Goal: Task Accomplishment & Management: Manage account settings

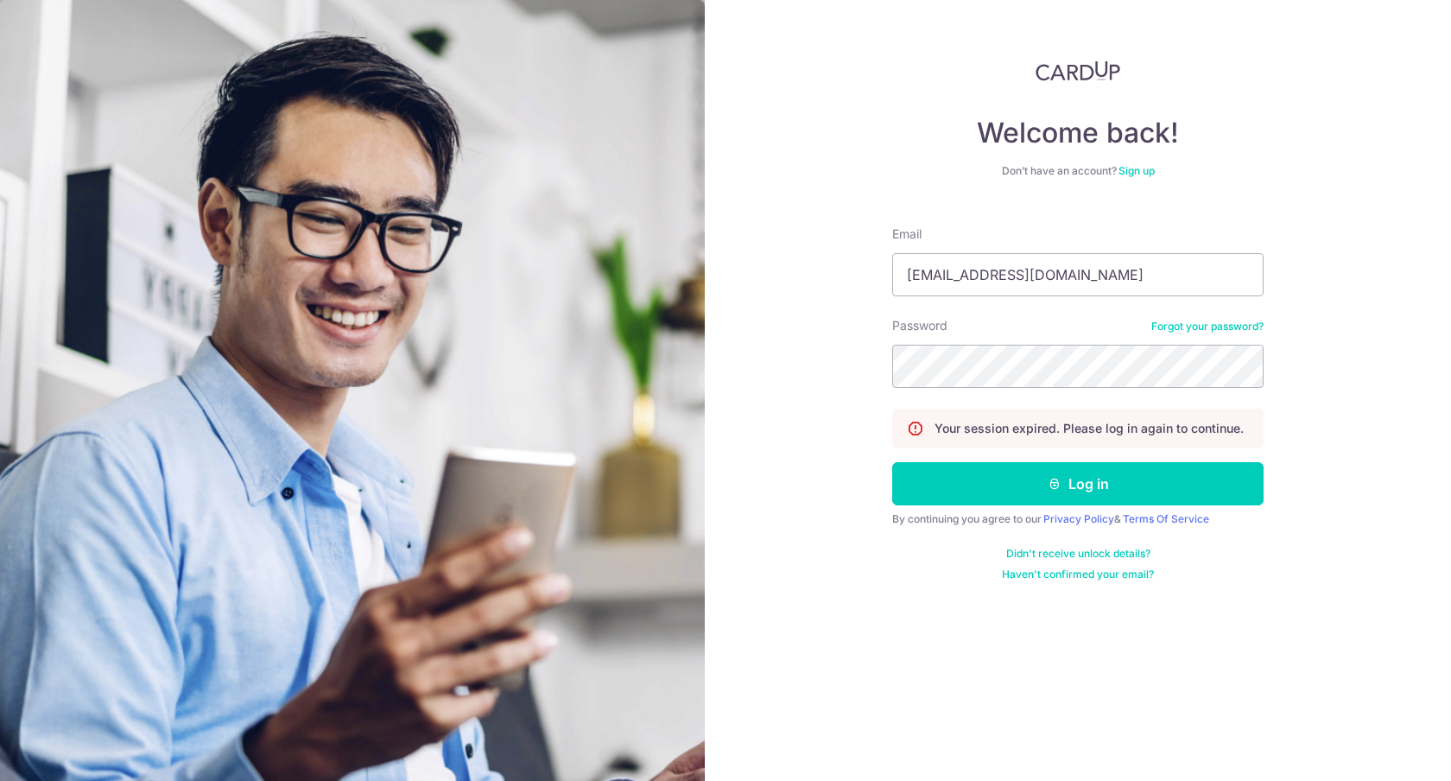
click at [1050, 490] on icon "submit" at bounding box center [1055, 484] width 14 height 14
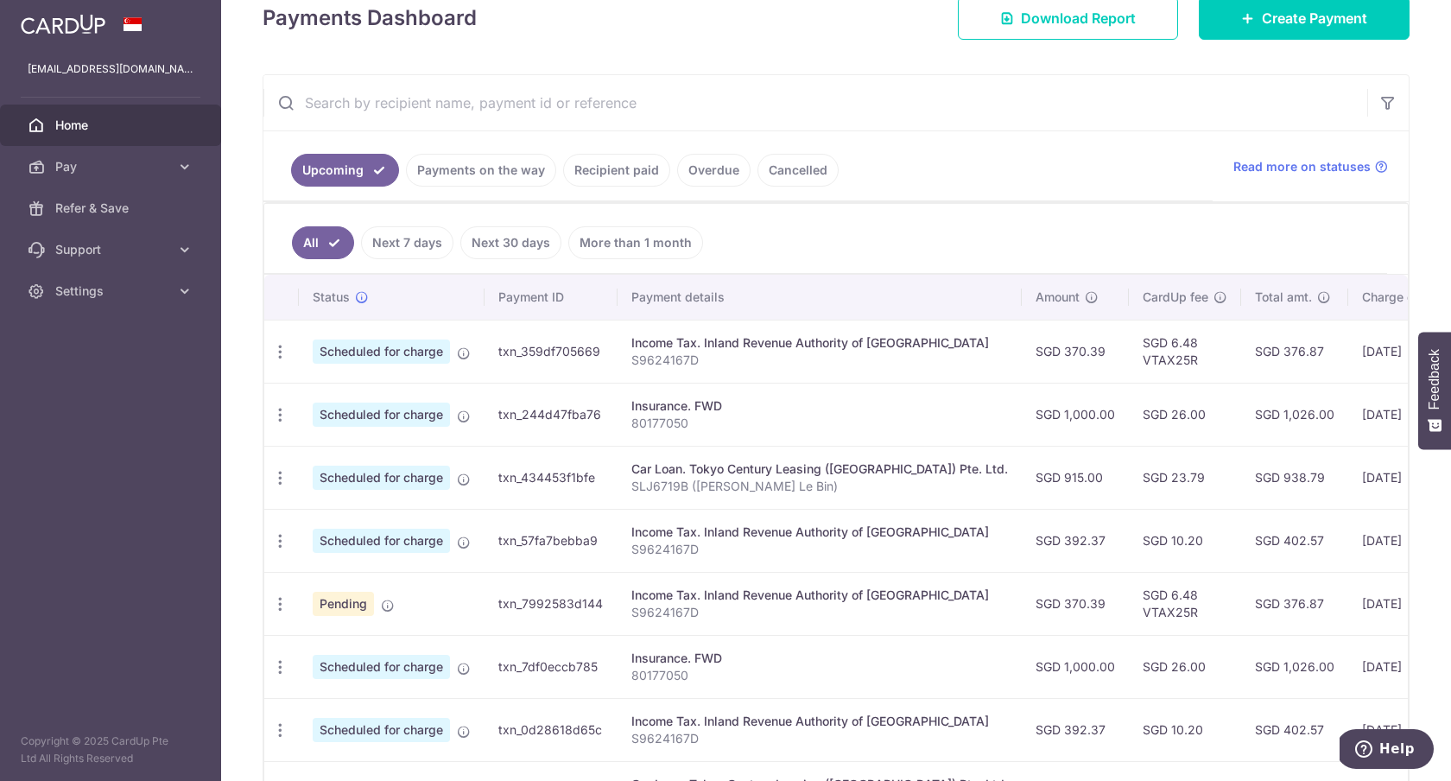
scroll to position [262, 0]
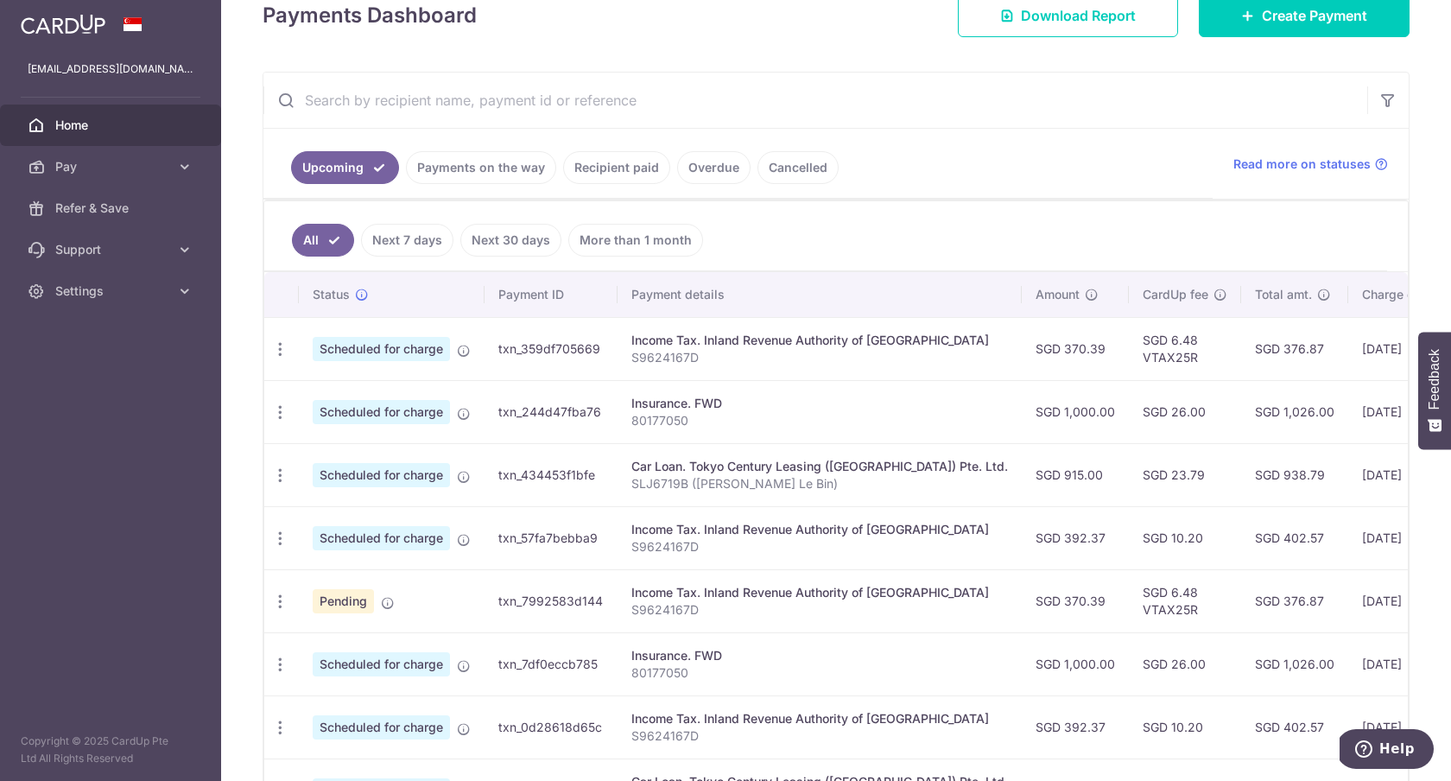
click at [1407, 178] on div "× Pause Schedule Pause all future payments in this series Pause just this one p…" at bounding box center [836, 390] width 1230 height 781
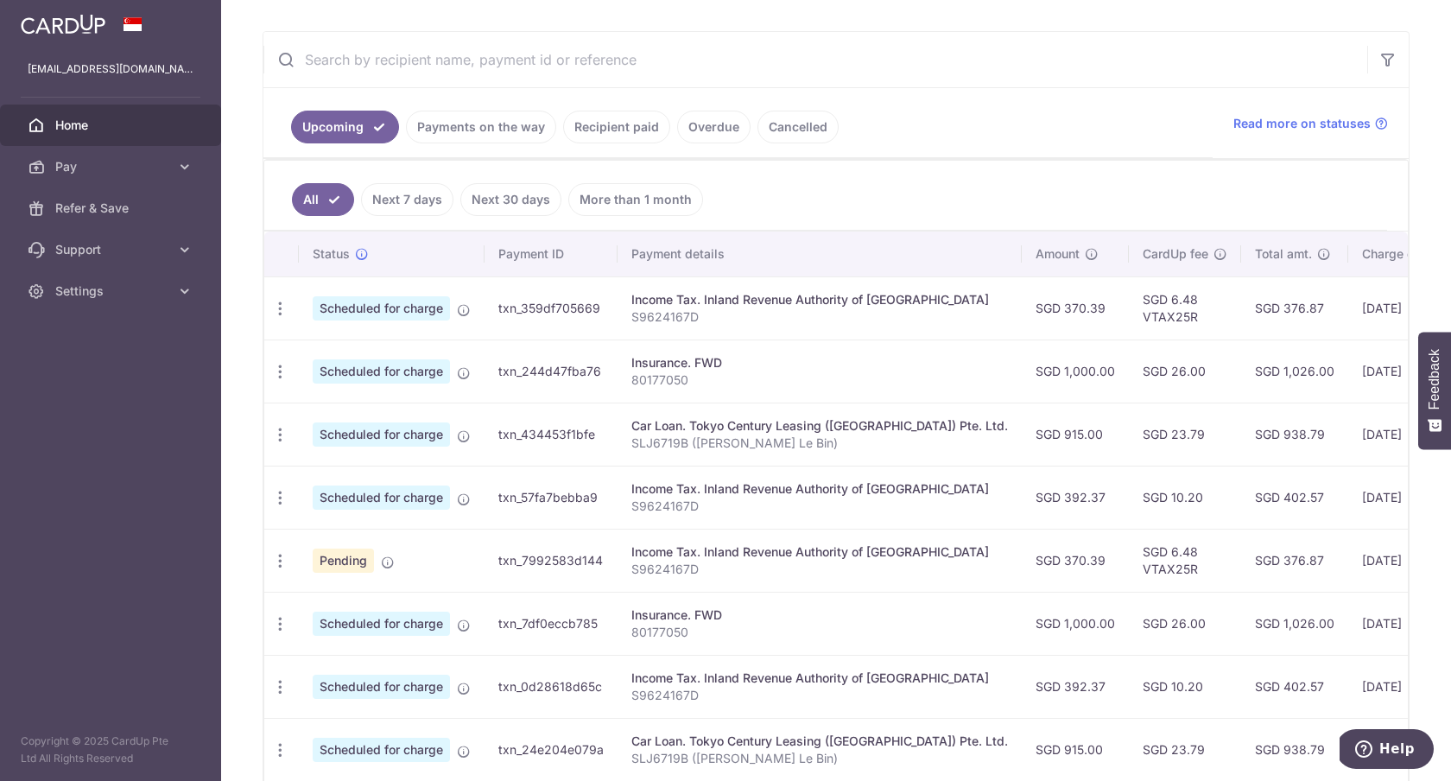
scroll to position [316, 0]
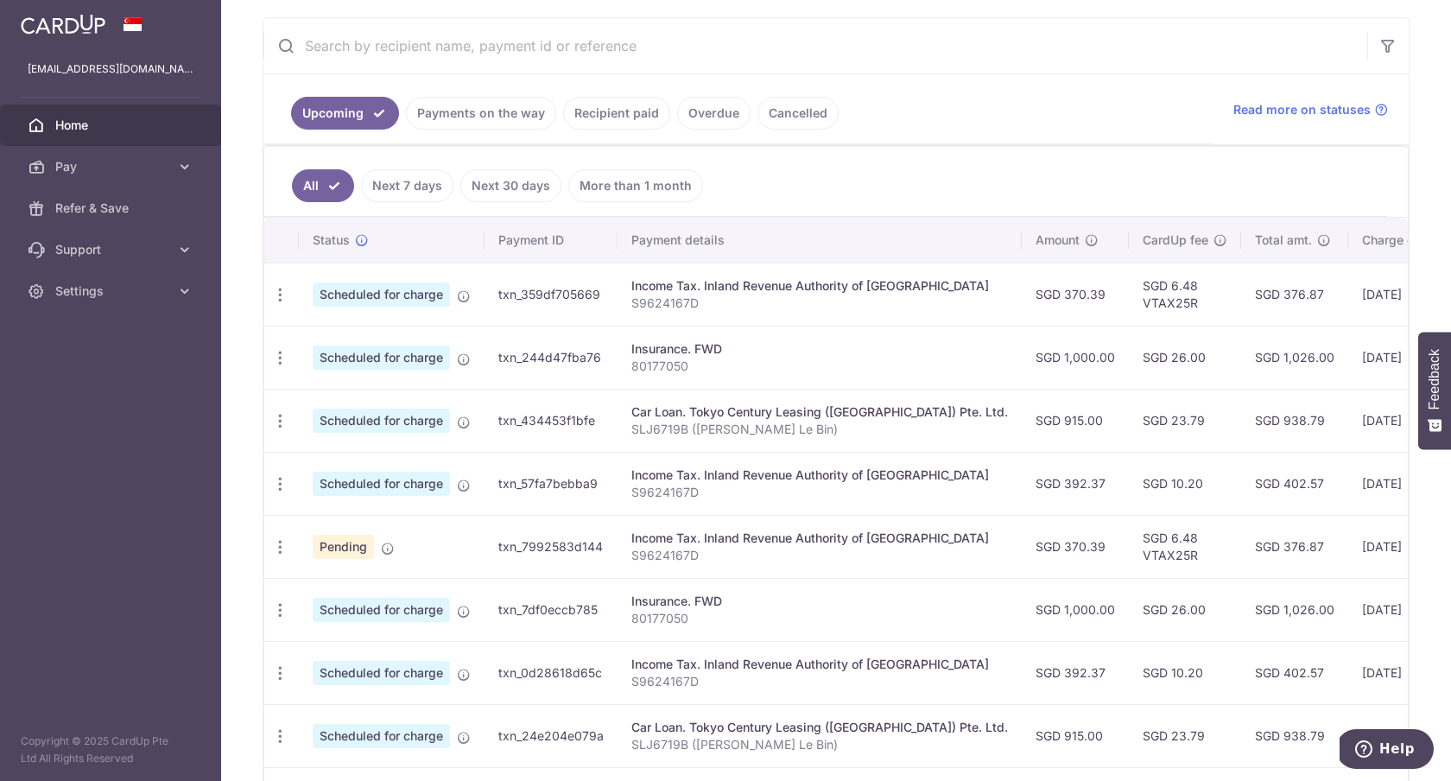
click at [605, 111] on link "Recipient paid" at bounding box center [616, 113] width 107 height 33
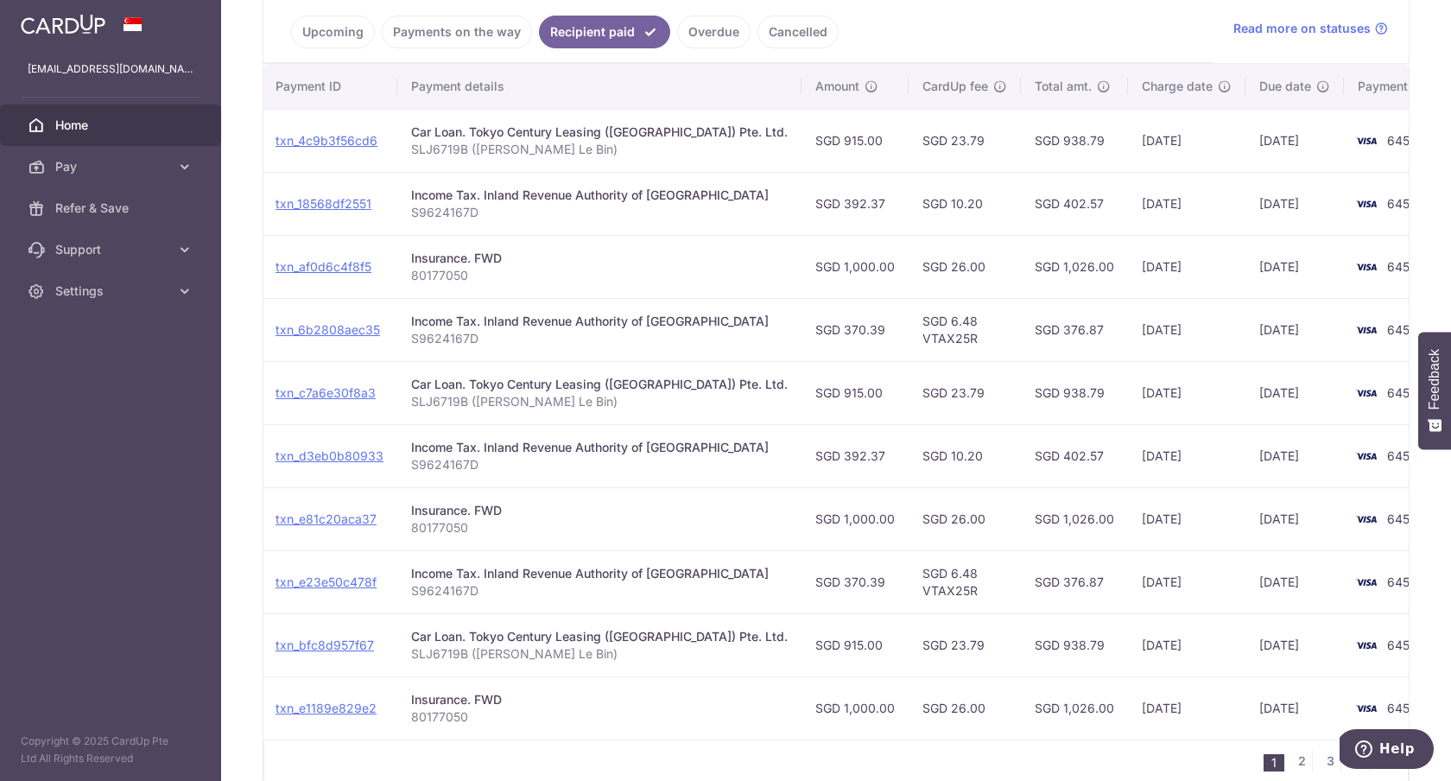
scroll to position [0, 179]
drag, startPoint x: 783, startPoint y: 201, endPoint x: 833, endPoint y: 200, distance: 50.1
click at [833, 200] on td "SGD 392.37" at bounding box center [854, 203] width 107 height 63
drag, startPoint x: 778, startPoint y: 328, endPoint x: 817, endPoint y: 327, distance: 38.9
click at [817, 327] on td "SGD 370.39" at bounding box center [854, 329] width 107 height 63
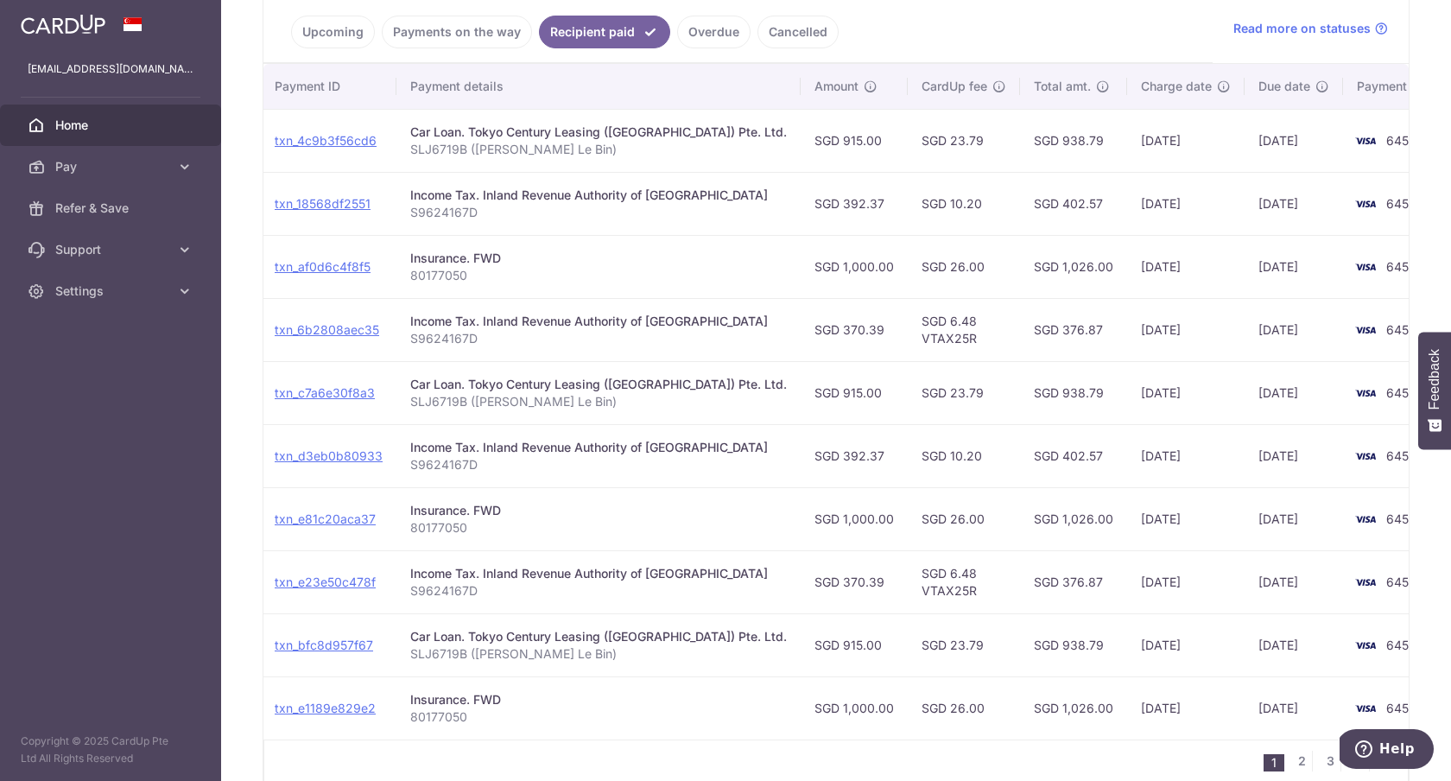
drag, startPoint x: 779, startPoint y: 457, endPoint x: 821, endPoint y: 454, distance: 41.5
click at [821, 454] on td "SGD 392.37" at bounding box center [854, 455] width 107 height 63
click at [827, 461] on td "SGD 392.37" at bounding box center [854, 455] width 107 height 63
click at [354, 28] on link "Upcoming" at bounding box center [333, 32] width 84 height 33
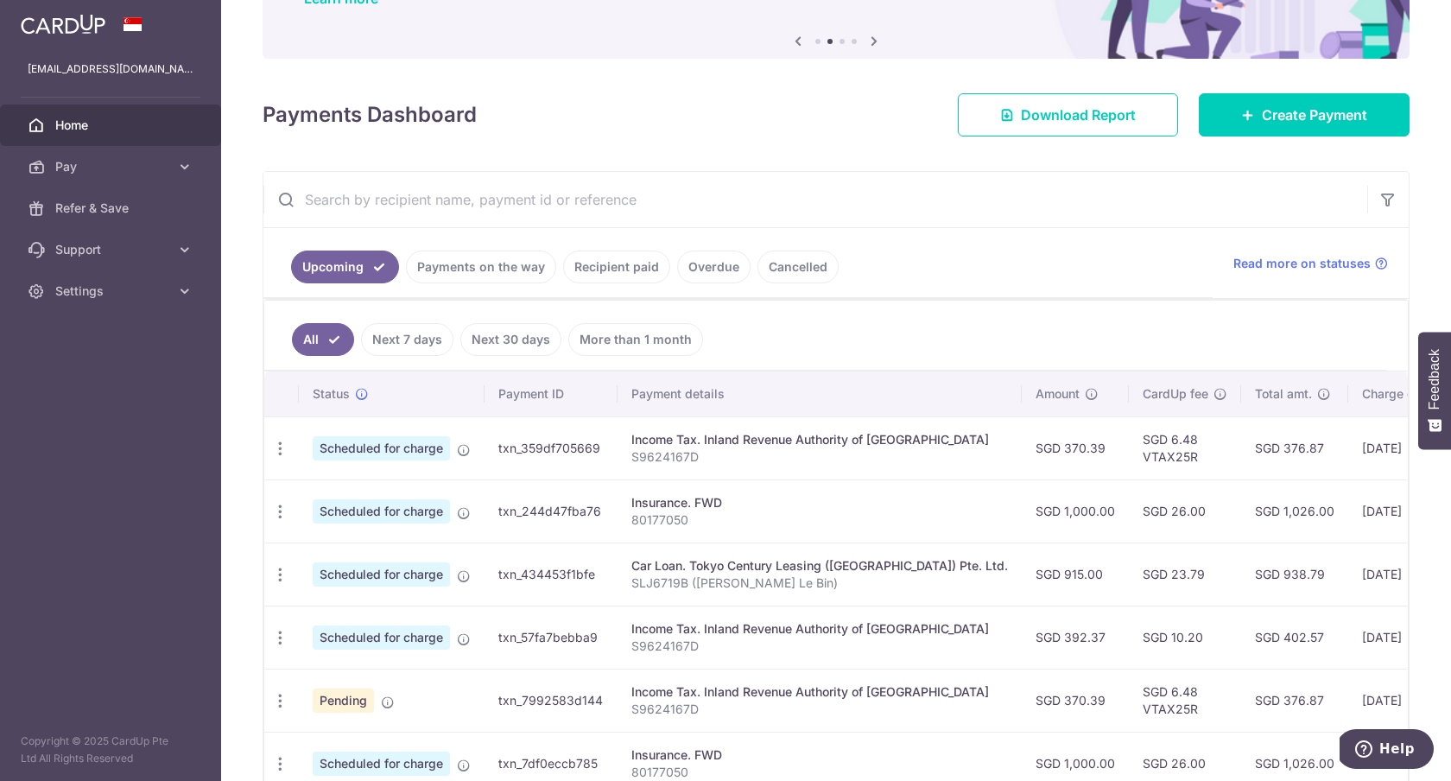
scroll to position [203, 0]
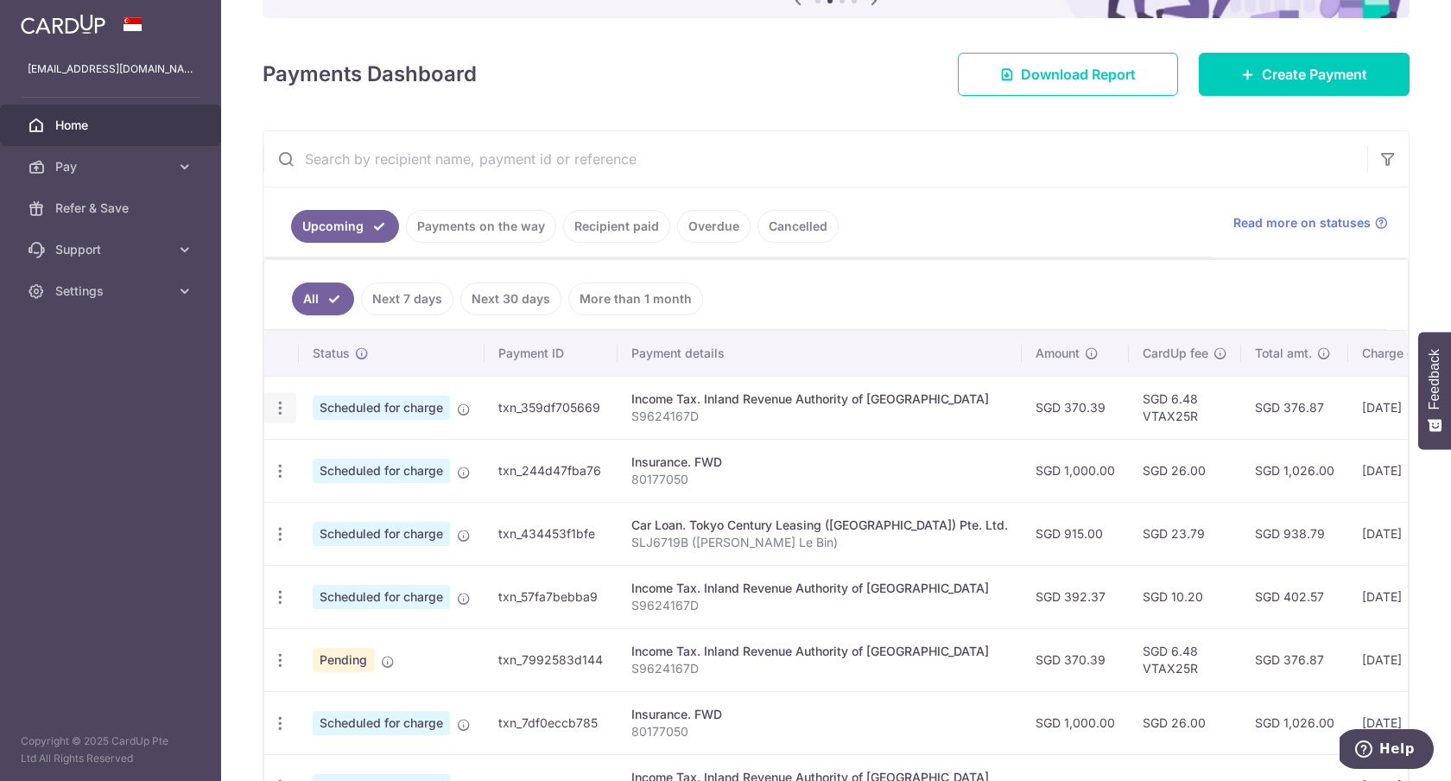
click at [276, 403] on icon "button" at bounding box center [280, 408] width 18 height 18
click at [355, 499] on span "Cancel payment" at bounding box center [372, 497] width 116 height 21
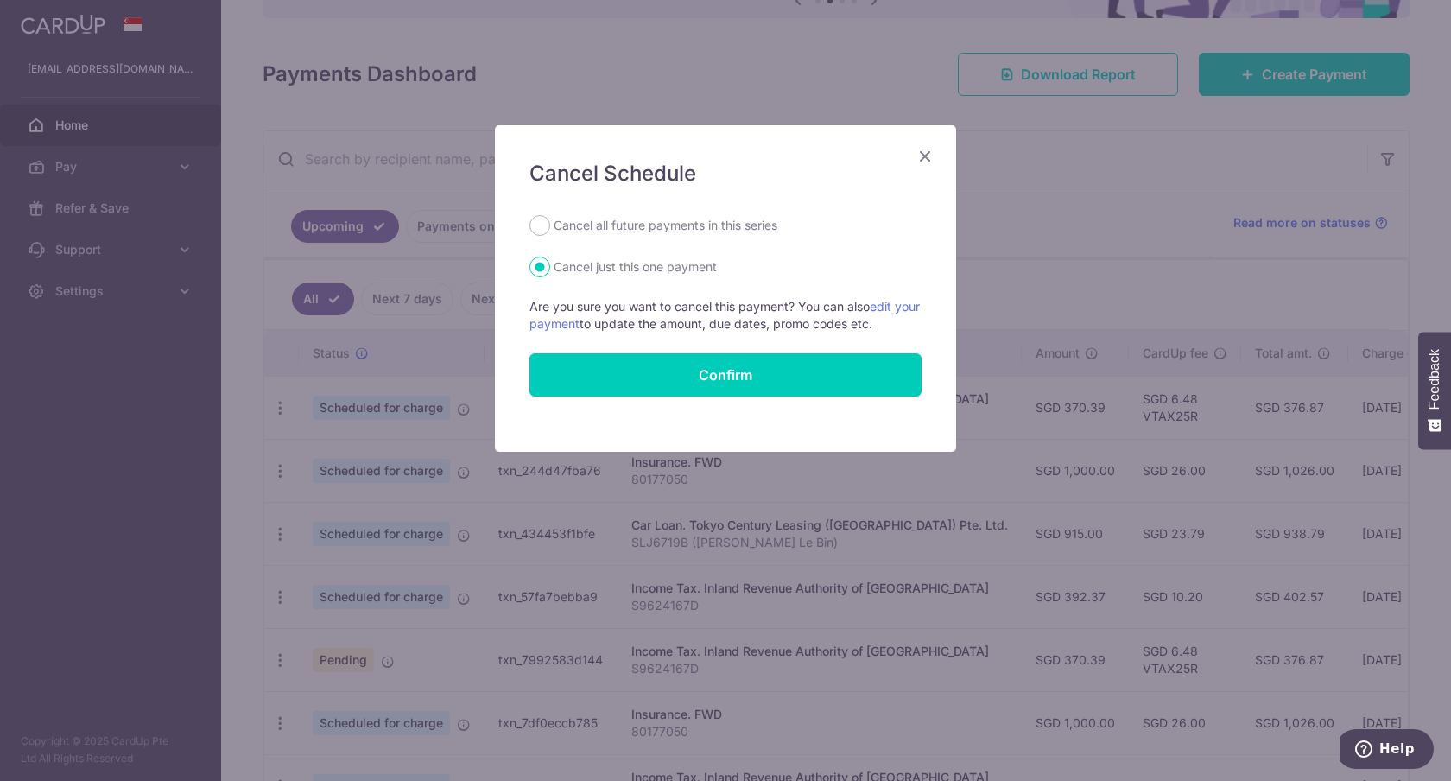
click at [625, 225] on label "Cancel all future payments in this series" at bounding box center [666, 225] width 224 height 21
click at [550, 225] on input "Cancel all future payments in this series" at bounding box center [540, 225] width 21 height 21
radio input "true"
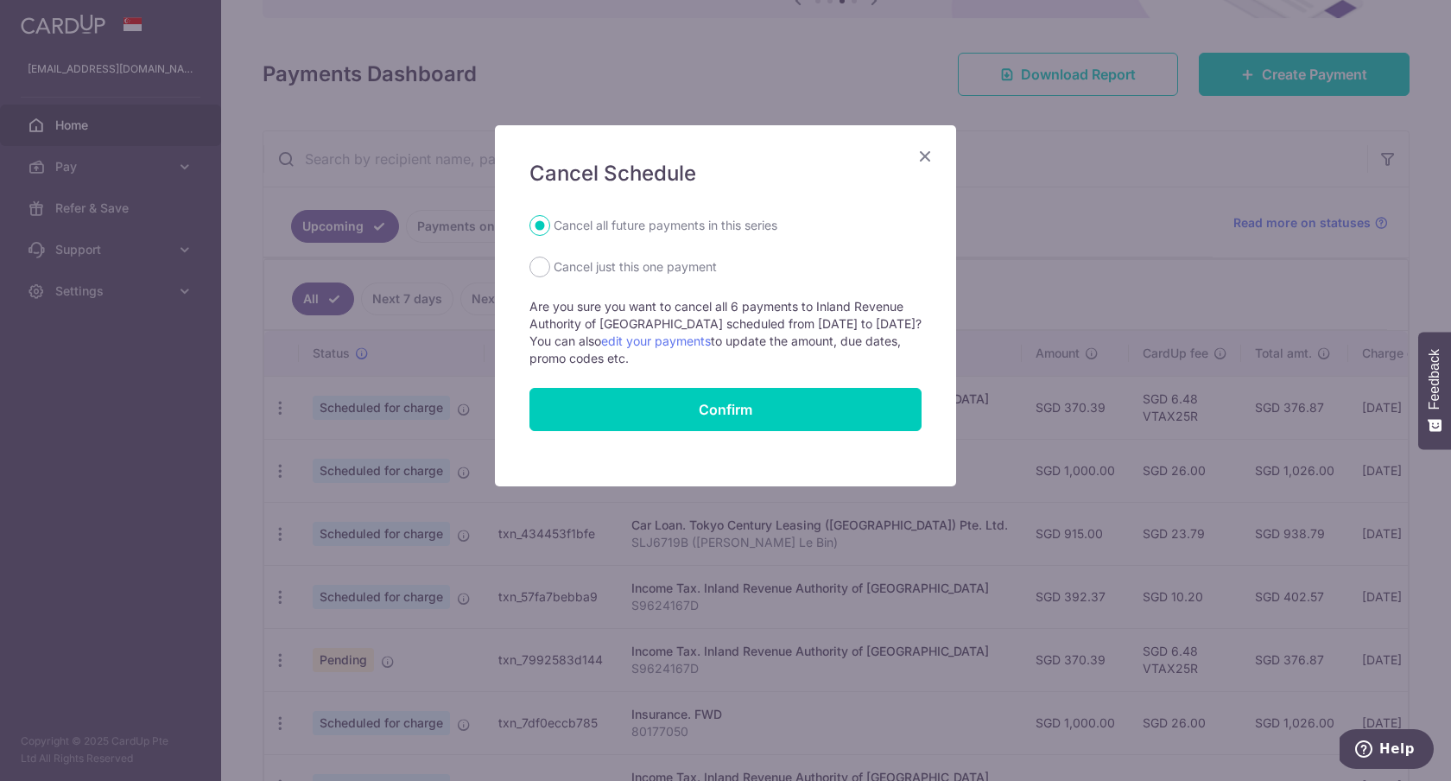
click at [924, 160] on icon "Close" at bounding box center [925, 156] width 21 height 22
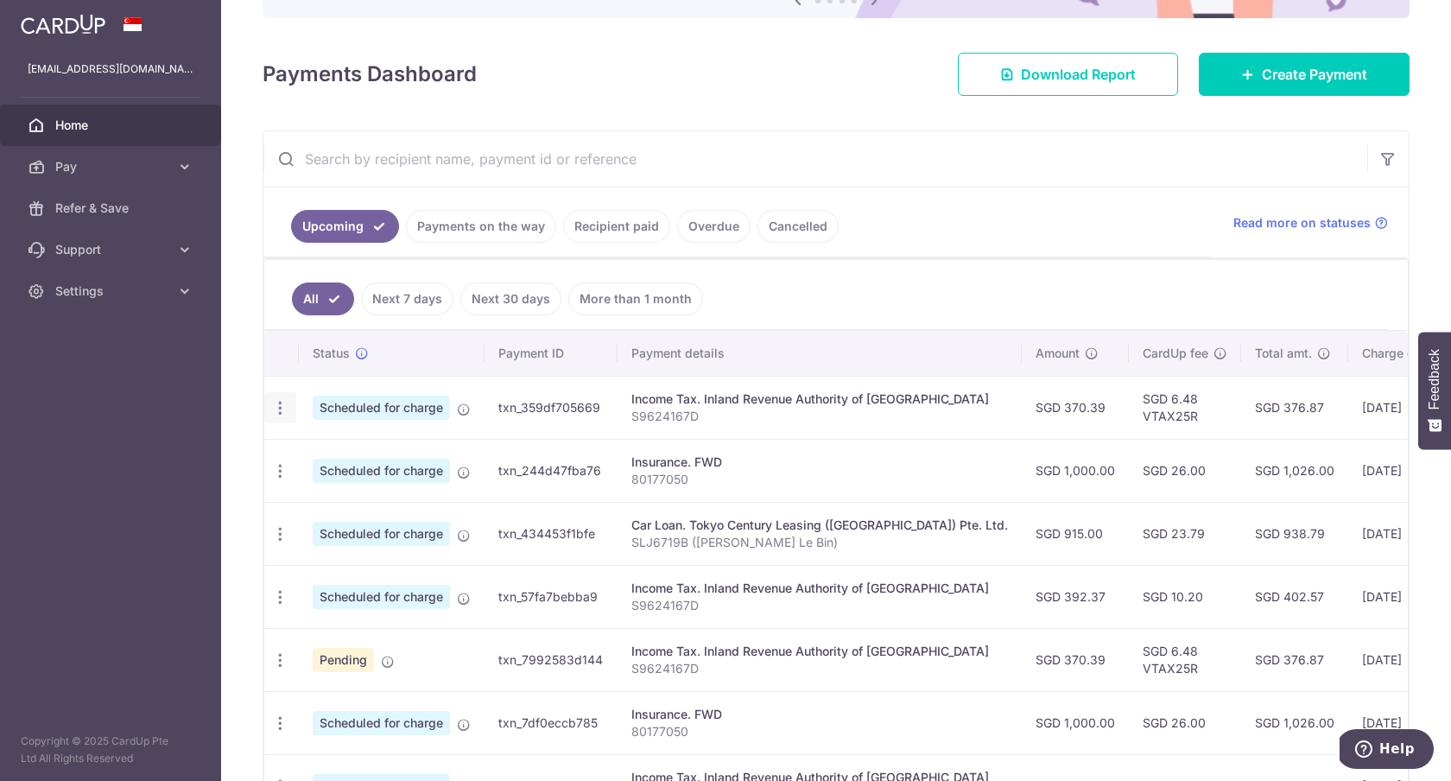
click at [278, 402] on icon "button" at bounding box center [280, 408] width 18 height 18
click at [352, 498] on span "Cancel payment" at bounding box center [372, 497] width 116 height 21
radio input "true"
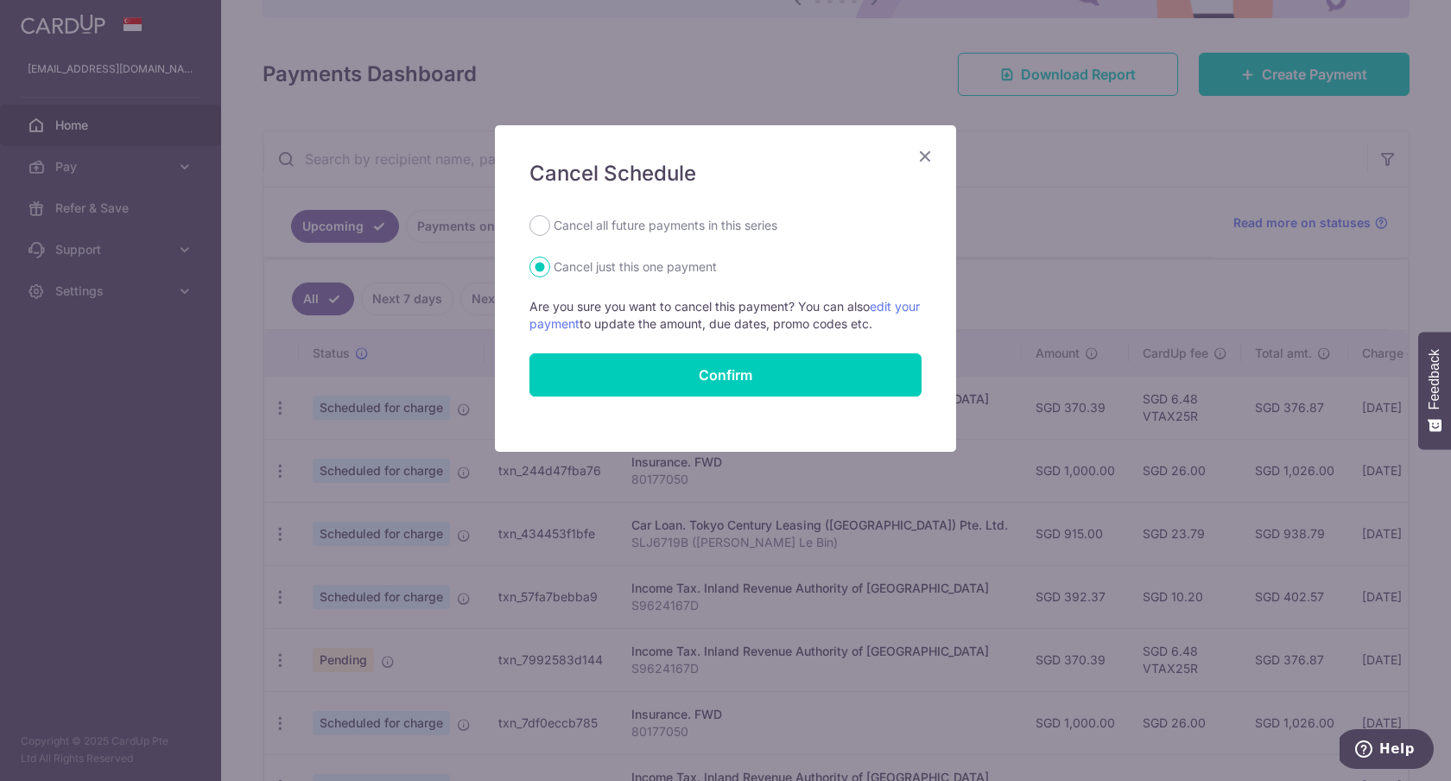
click at [616, 228] on label "Cancel all future payments in this series" at bounding box center [666, 225] width 224 height 21
click at [550, 228] on input "Cancel all future payments in this series" at bounding box center [540, 225] width 21 height 21
radio input "true"
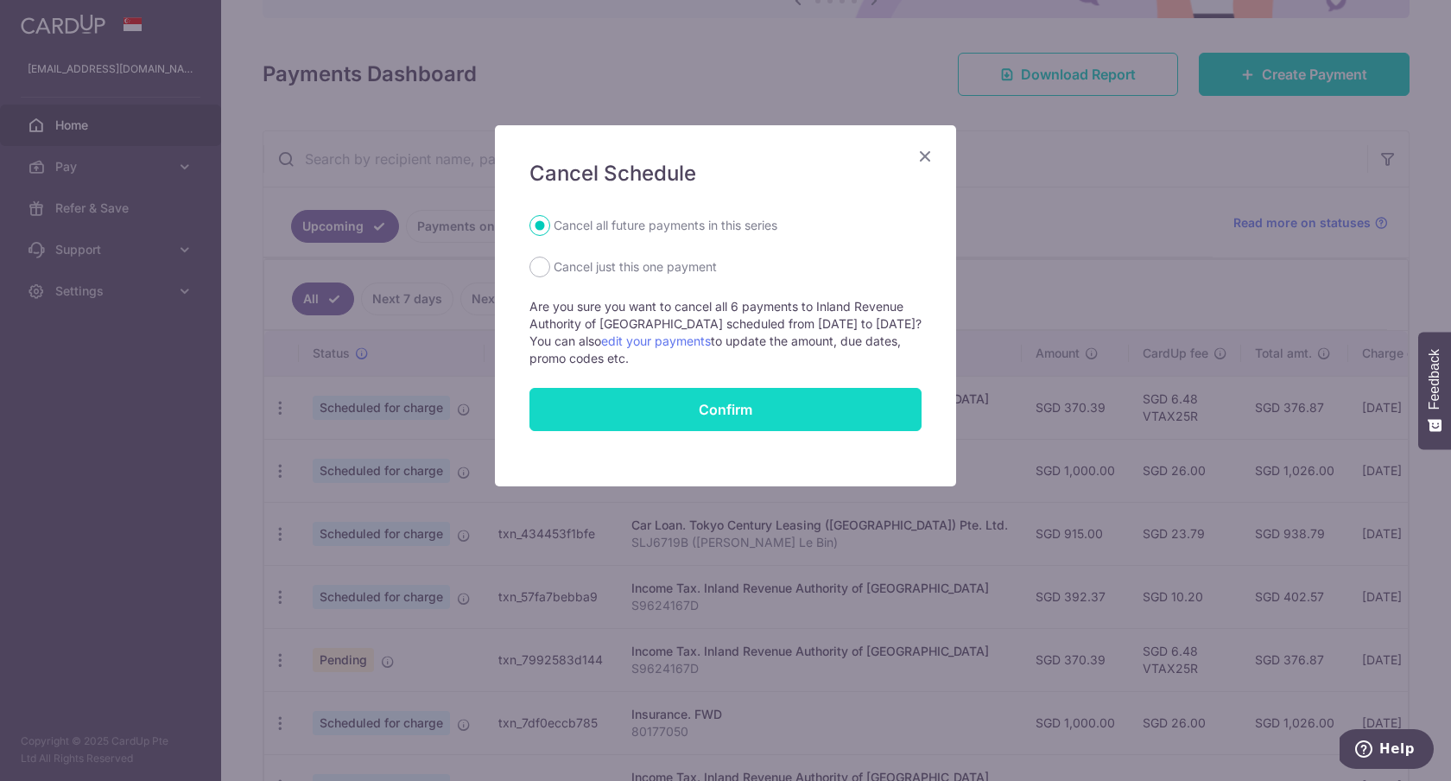
click at [707, 409] on button "Confirm" at bounding box center [726, 409] width 392 height 43
